Goal: Task Accomplishment & Management: Manage account settings

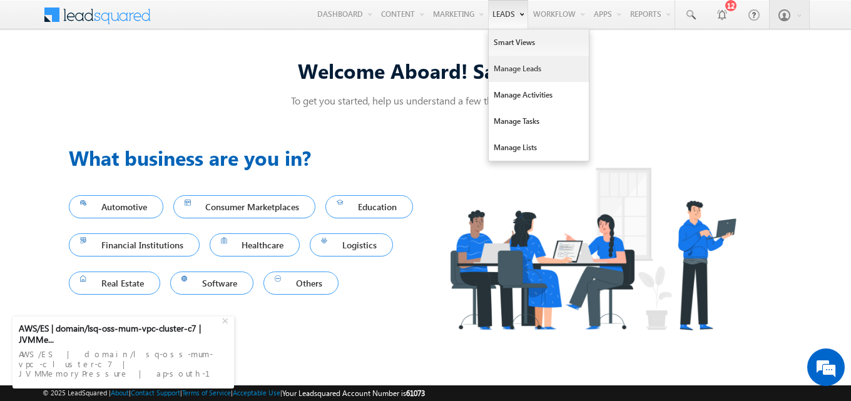
click at [524, 73] on link "Manage Leads" at bounding box center [538, 69] width 100 height 26
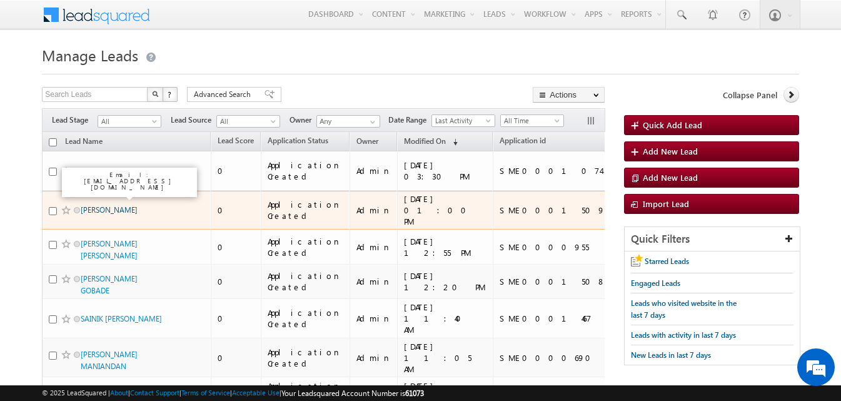
click at [128, 205] on link "[PERSON_NAME]" at bounding box center [109, 209] width 57 height 9
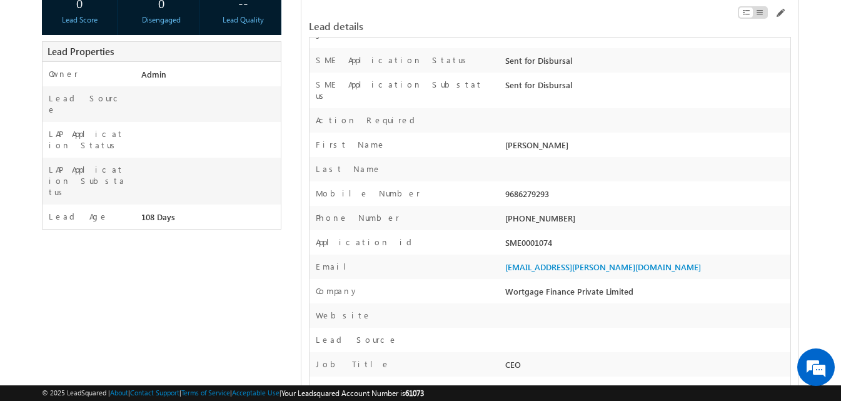
scroll to position [258, 0]
click at [780, 13] on span at bounding box center [780, 13] width 10 height 10
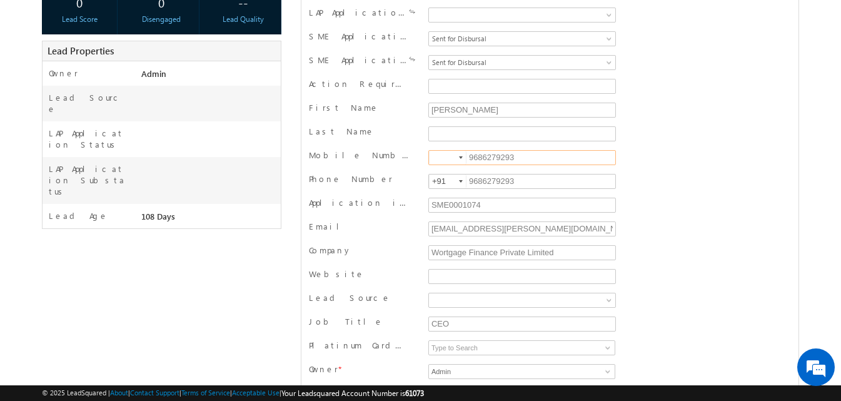
drag, startPoint x: 506, startPoint y: 158, endPoint x: 522, endPoint y: 158, distance: 16.3
click at [522, 158] on input "9686279293" at bounding box center [522, 157] width 188 height 15
type input "9686279299"
click at [522, 182] on input "9686279293" at bounding box center [522, 181] width 188 height 15
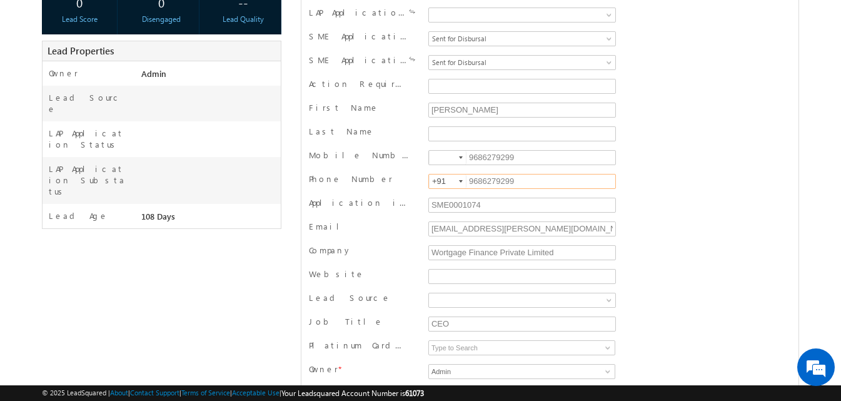
type input "9686279299"
click at [461, 159] on div at bounding box center [461, 157] width 4 height 3
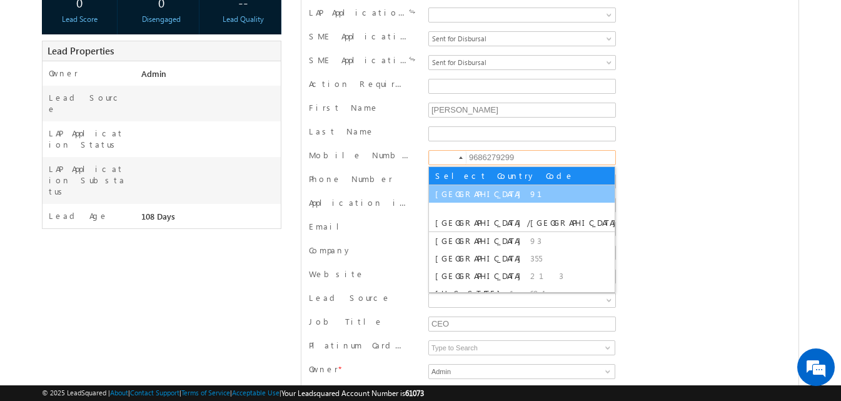
click at [455, 196] on li "India 91" at bounding box center [522, 194] width 186 height 18
type input "+91"
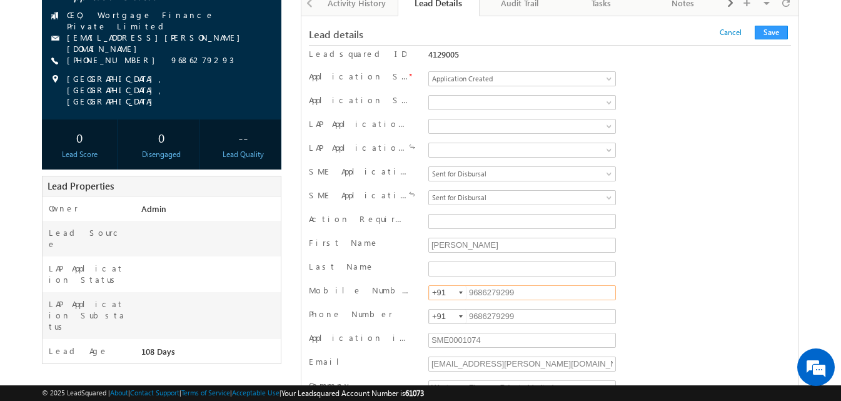
scroll to position [123, 0]
click at [776, 33] on button "Save" at bounding box center [771, 33] width 33 height 14
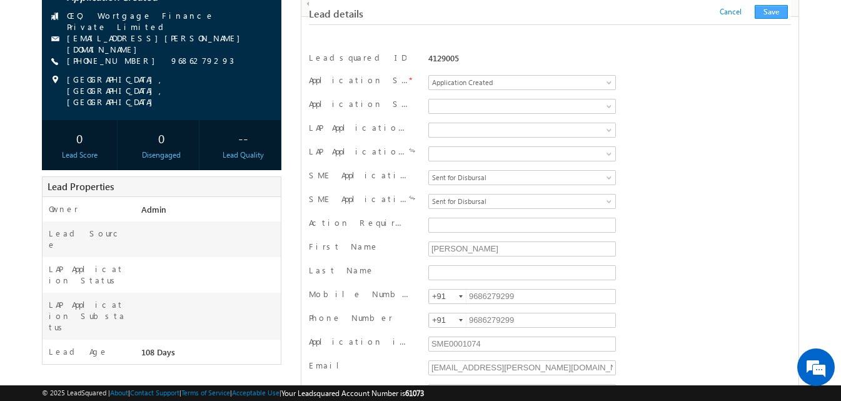
scroll to position [1255, 0]
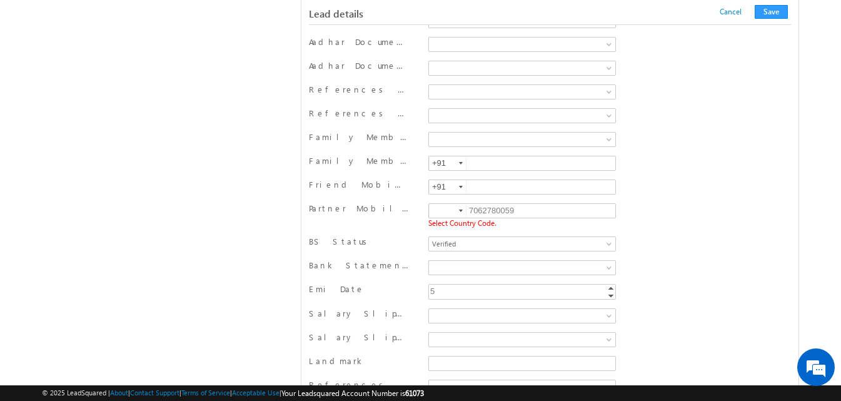
click at [460, 210] on div at bounding box center [461, 211] width 4 height 3
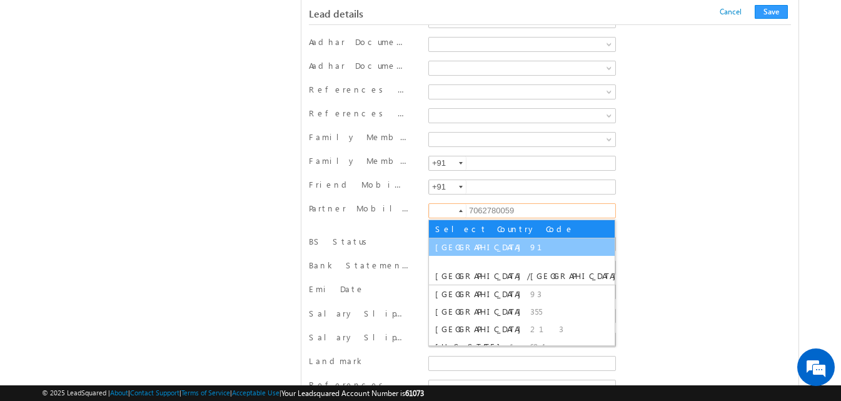
click at [453, 244] on li "India 91" at bounding box center [522, 247] width 186 height 18
type input "+91"
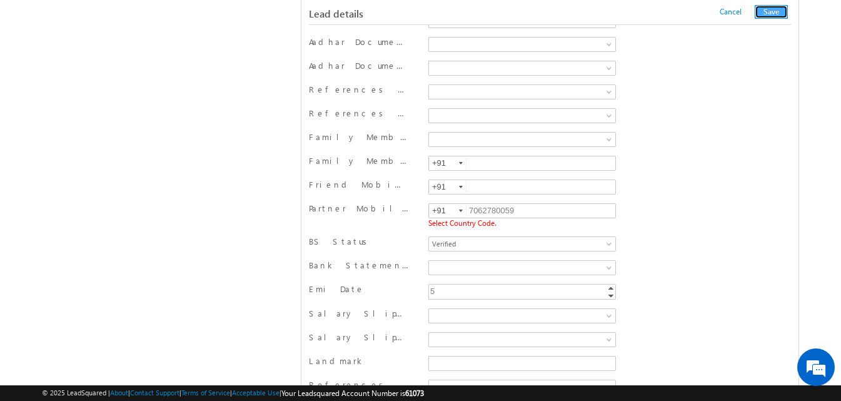
click at [767, 16] on button "Save" at bounding box center [771, 12] width 33 height 14
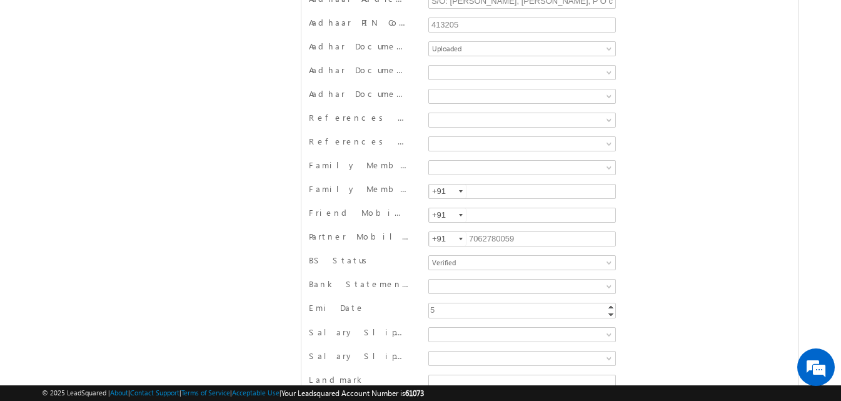
scroll to position [0, 0]
